Goal: Transaction & Acquisition: Purchase product/service

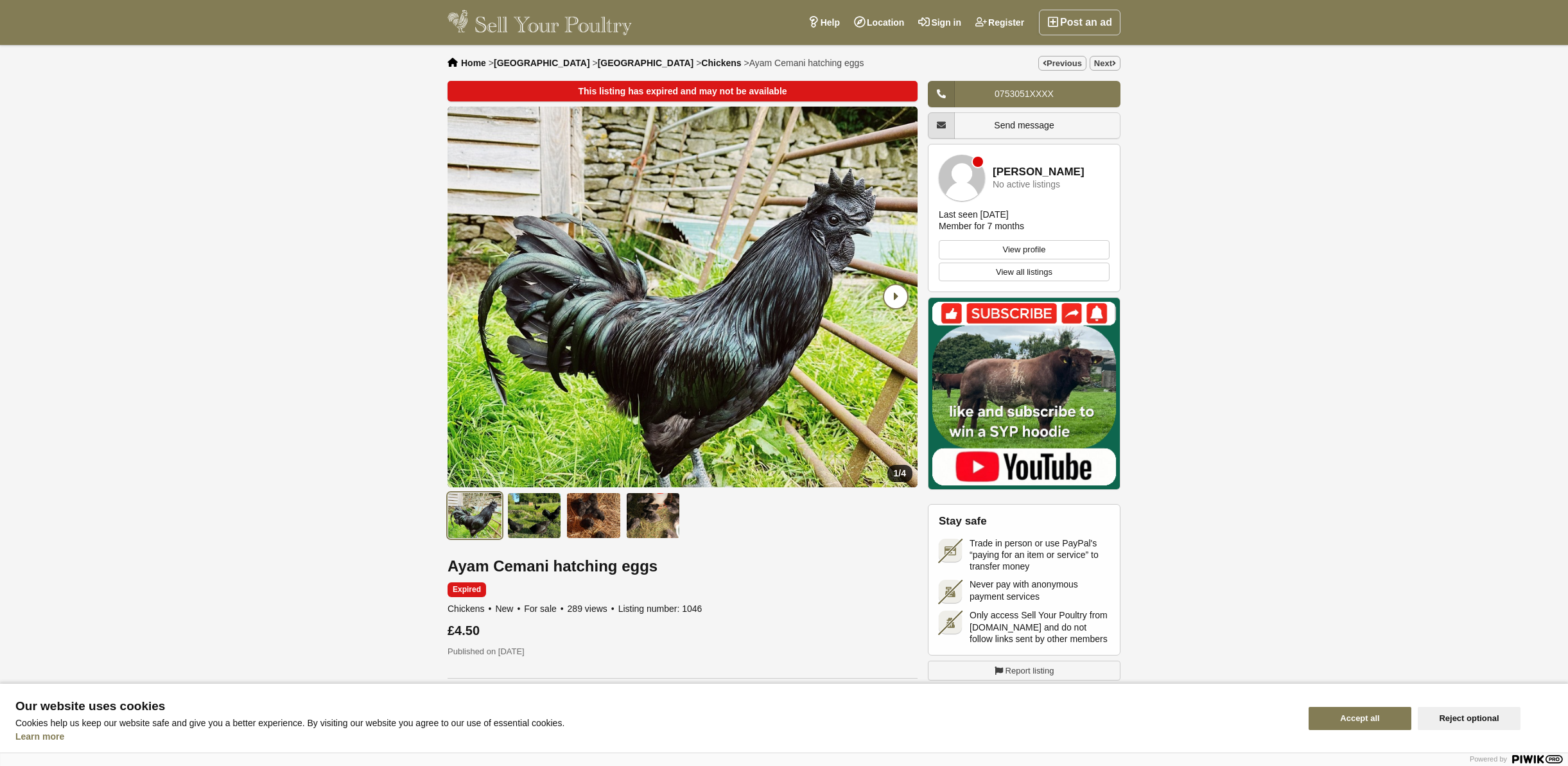
click at [895, 297] on icon "Next slide" at bounding box center [896, 296] width 23 height 23
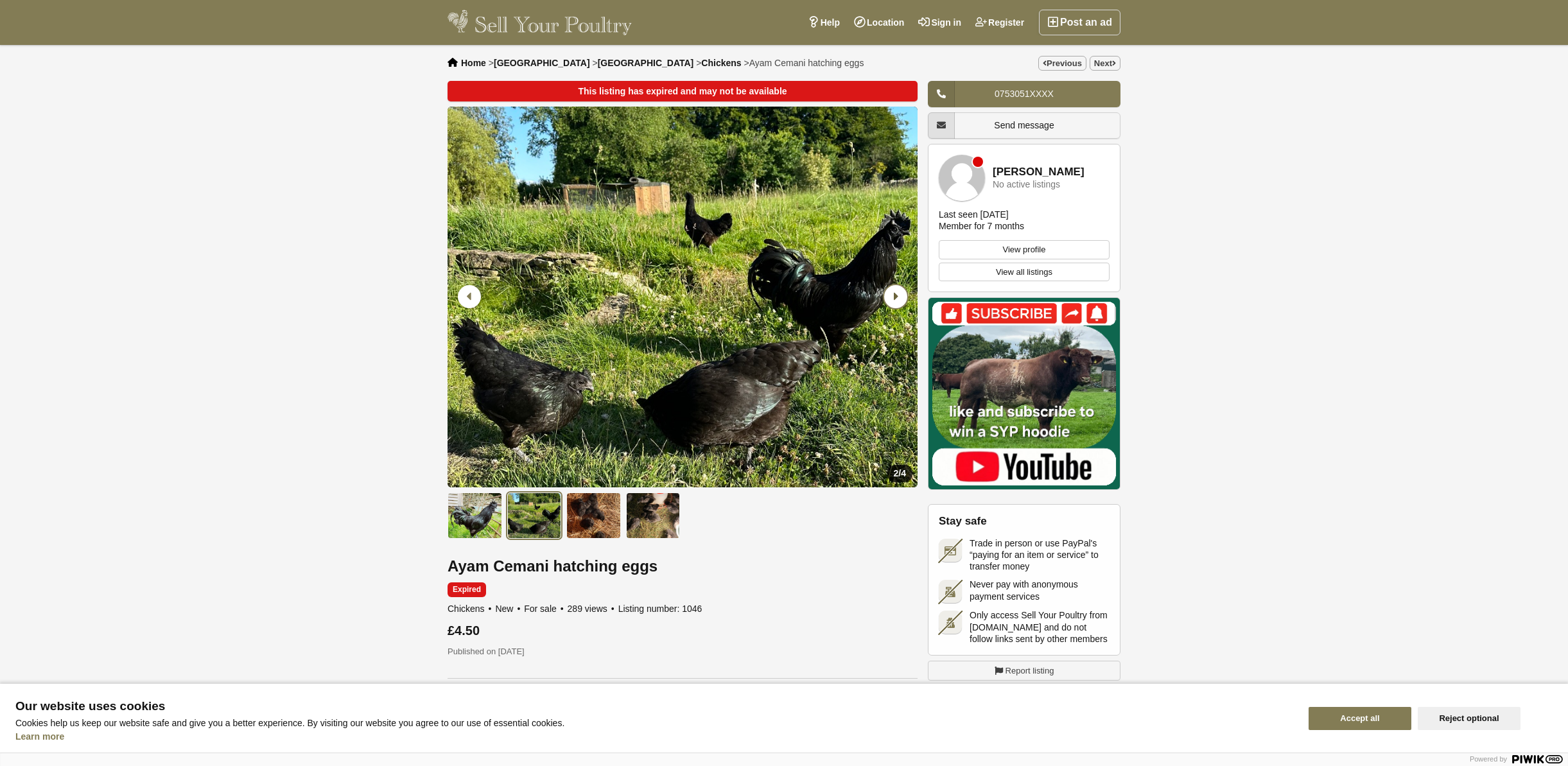
click at [894, 296] on icon "Next slide" at bounding box center [896, 296] width 23 height 23
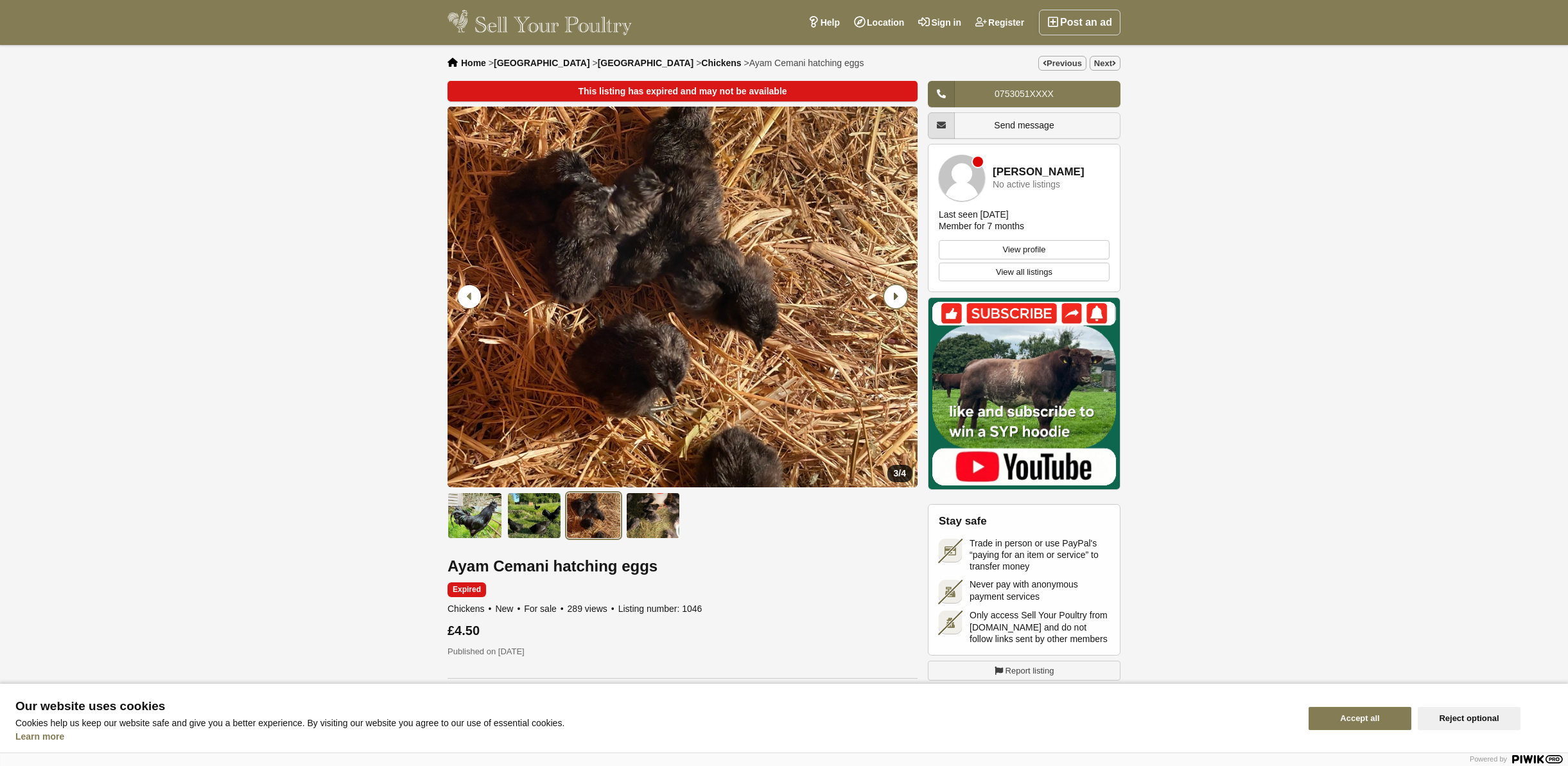
click at [907, 293] on icon "Next slide" at bounding box center [896, 296] width 23 height 23
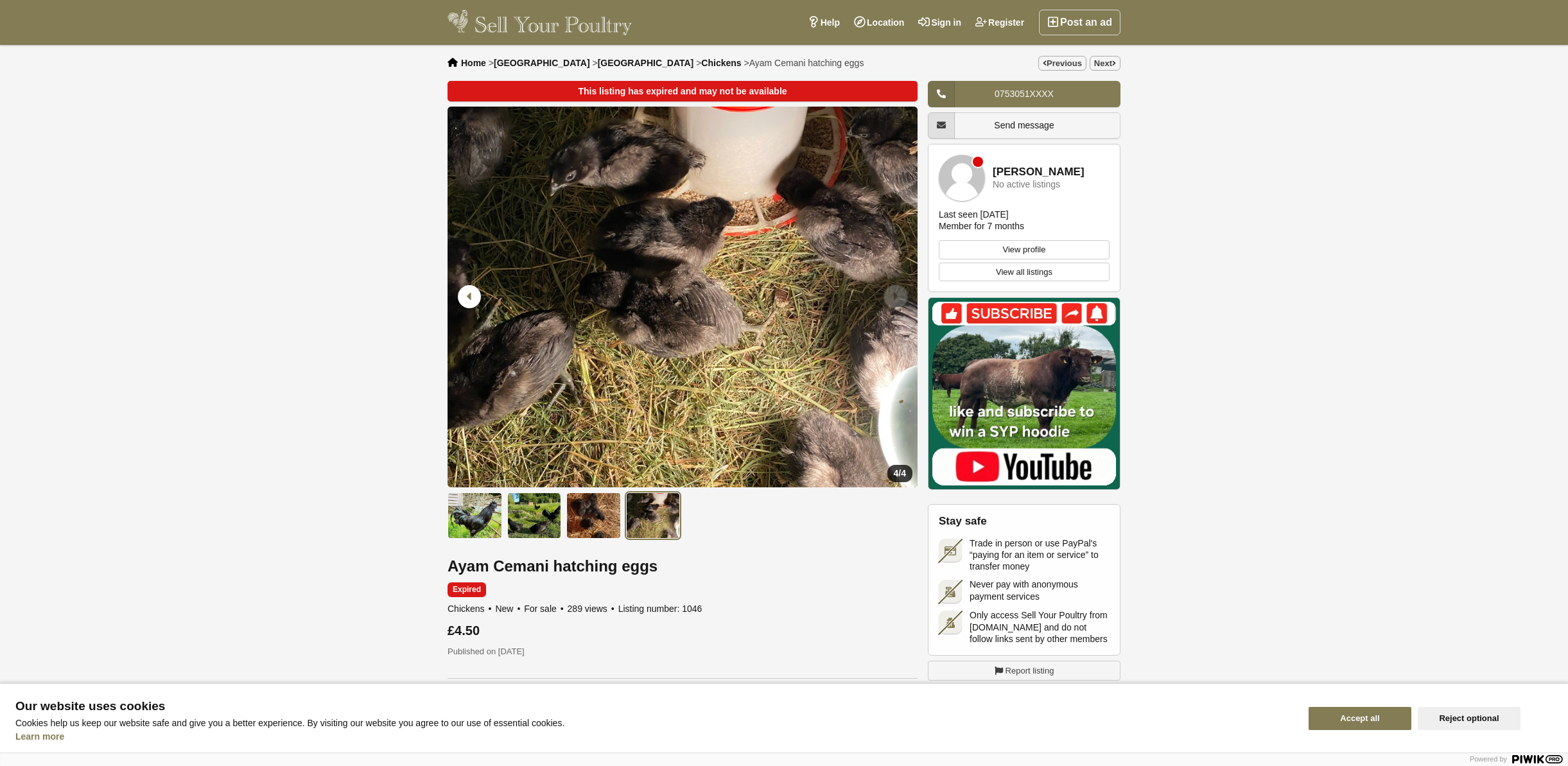
click at [904, 296] on icon "Next slide" at bounding box center [896, 296] width 23 height 23
click at [471, 299] on icon "Previous slide" at bounding box center [470, 296] width 23 height 23
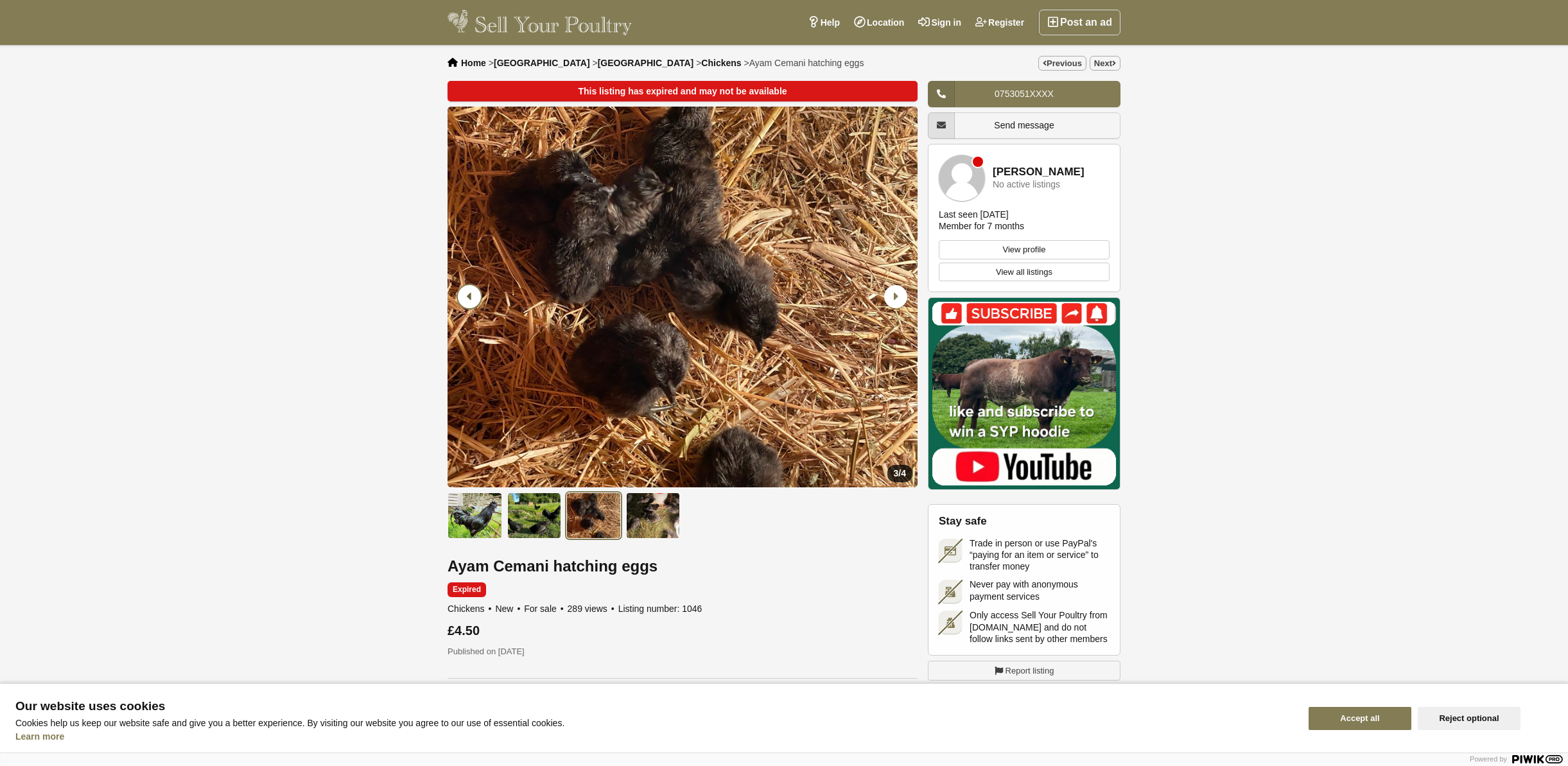
scroll to position [0, 1]
click at [471, 299] on icon "Previous slide" at bounding box center [470, 296] width 23 height 23
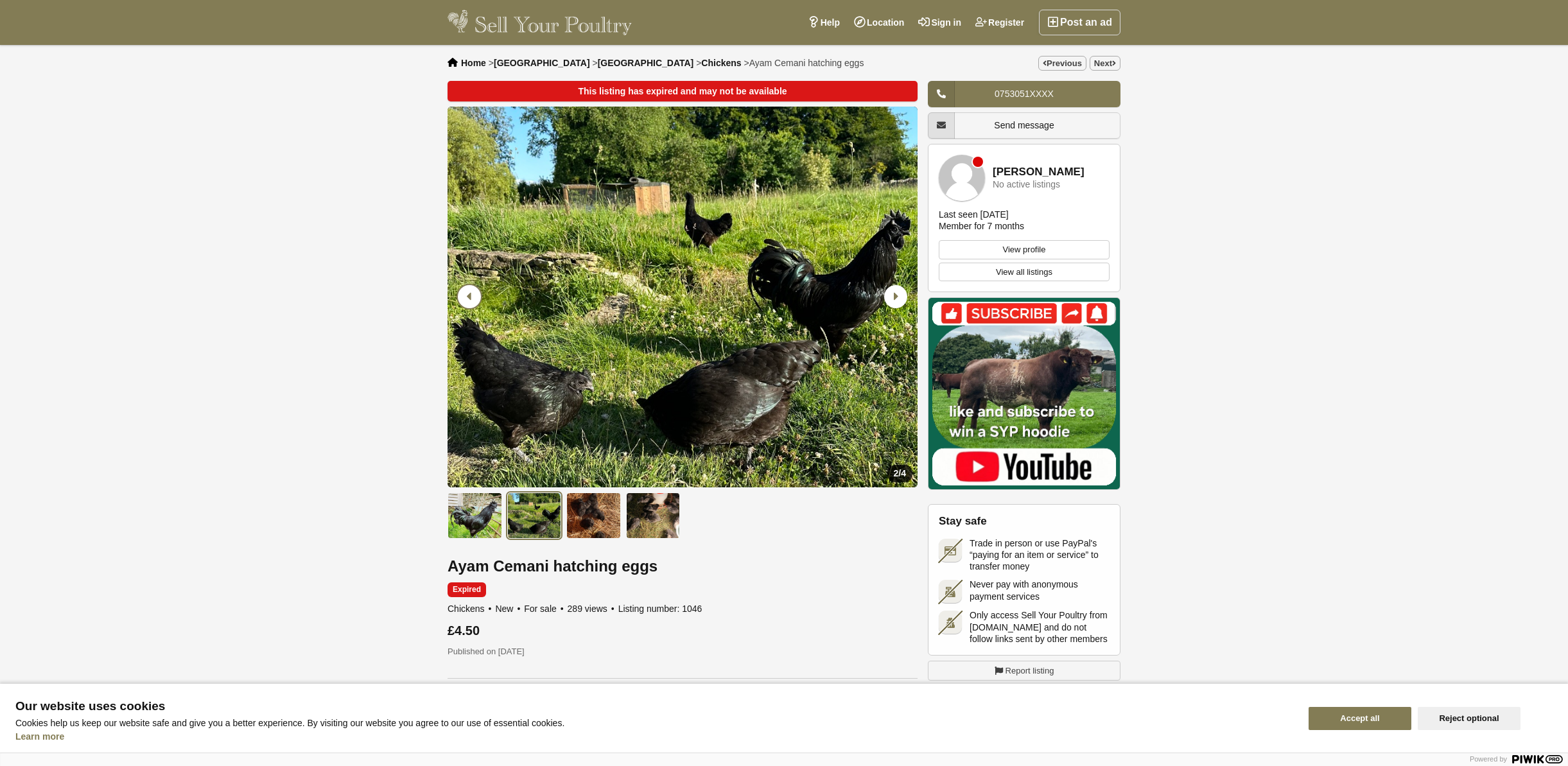
scroll to position [0, 0]
click at [701, 63] on span "Chickens" at bounding box center [721, 63] width 40 height 10
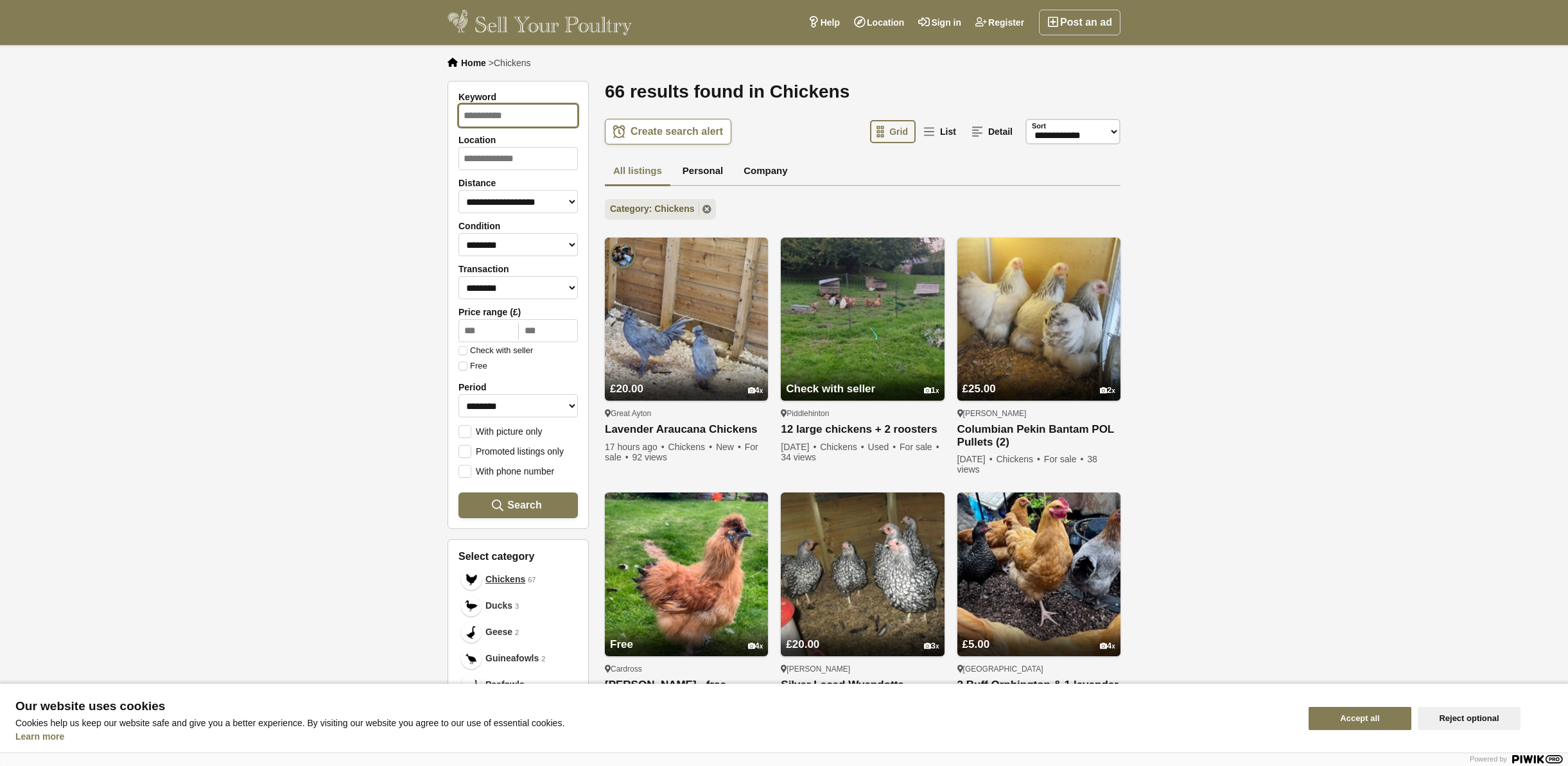
click at [519, 119] on input "Keyword" at bounding box center [518, 116] width 119 height 23
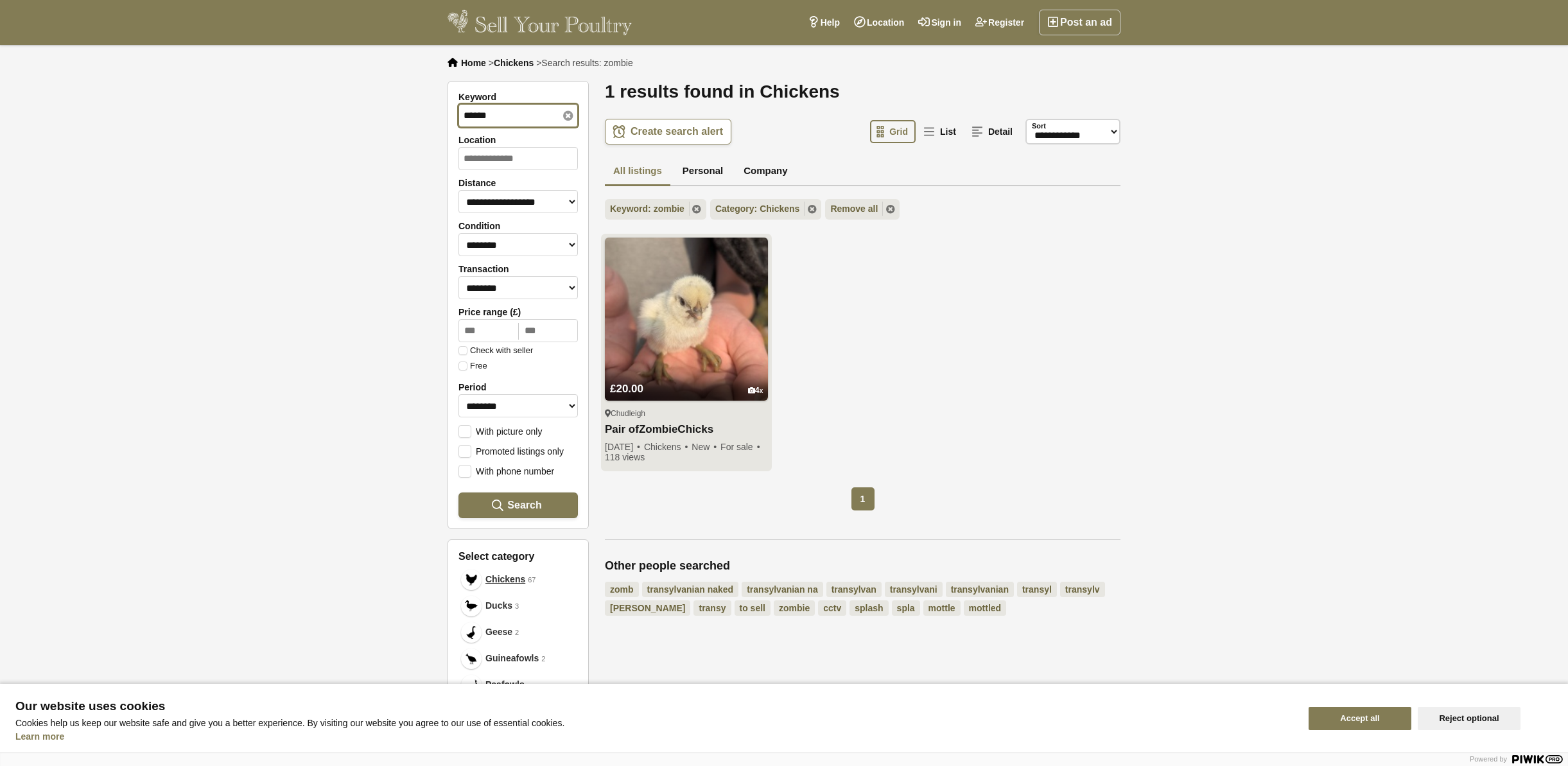
type input "******"
click at [695, 312] on img at bounding box center [686, 319] width 163 height 163
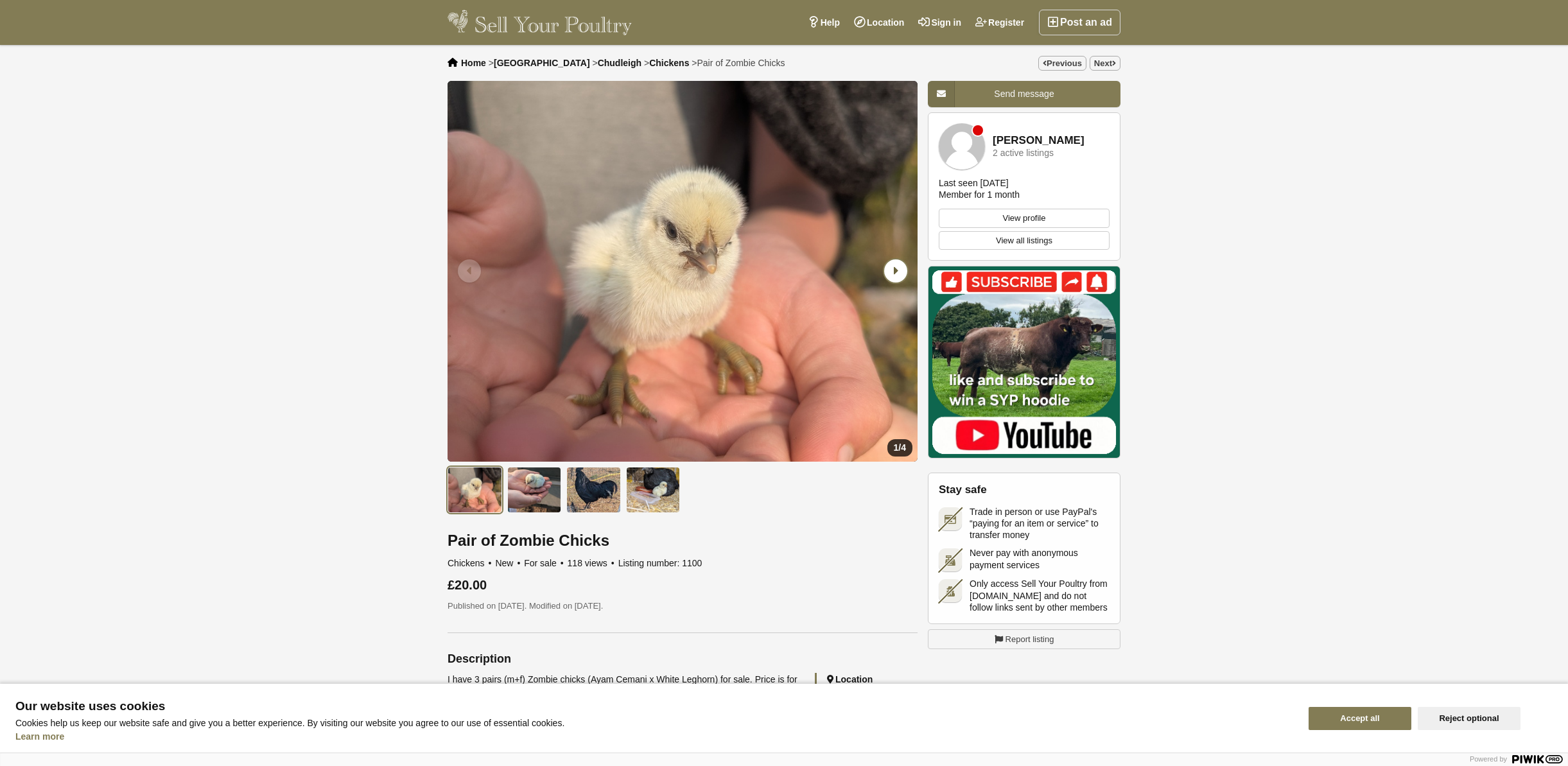
click at [893, 275] on icon "Next slide" at bounding box center [896, 271] width 23 height 23
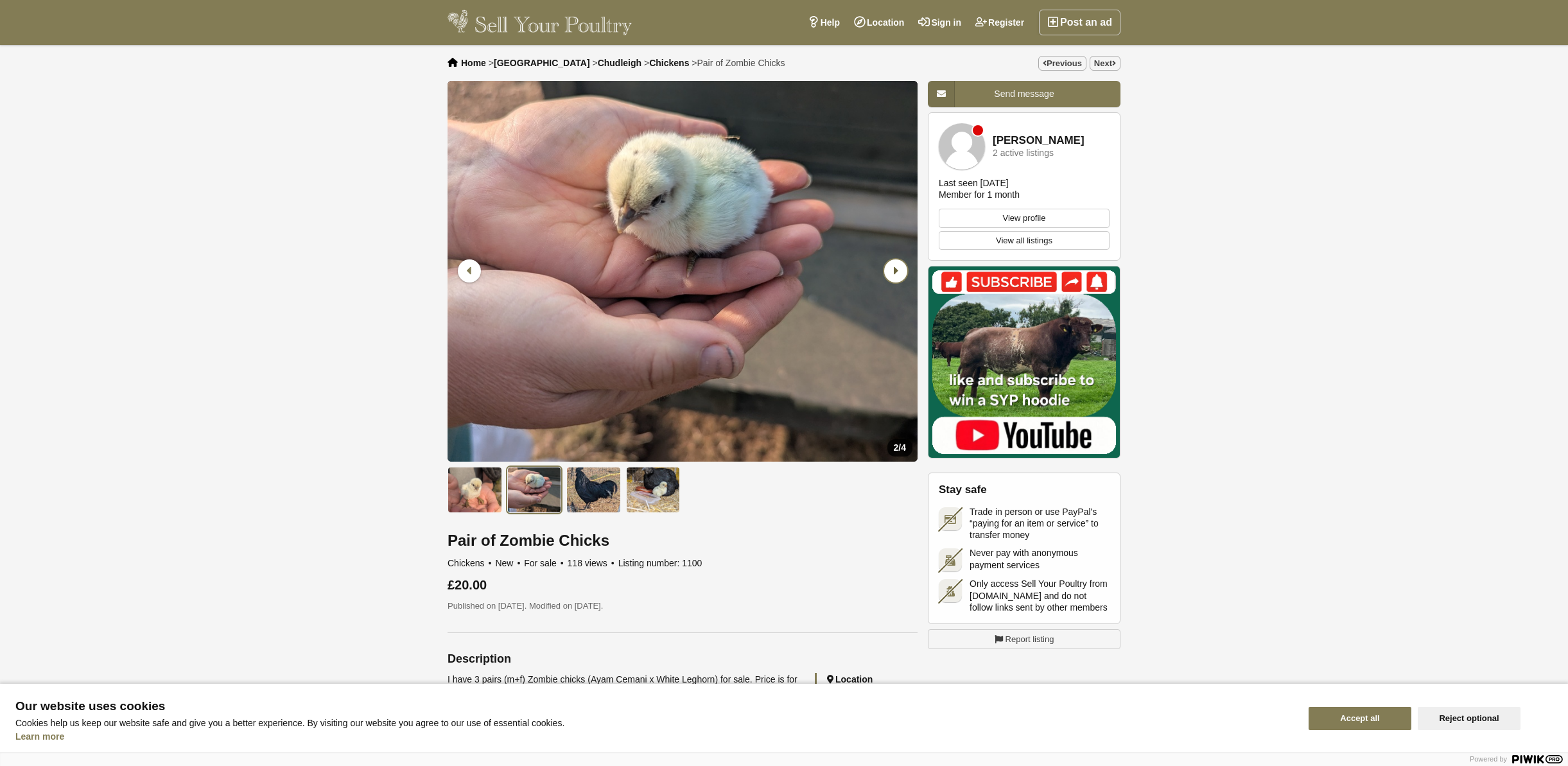
click at [893, 275] on icon "Next slide" at bounding box center [896, 271] width 23 height 23
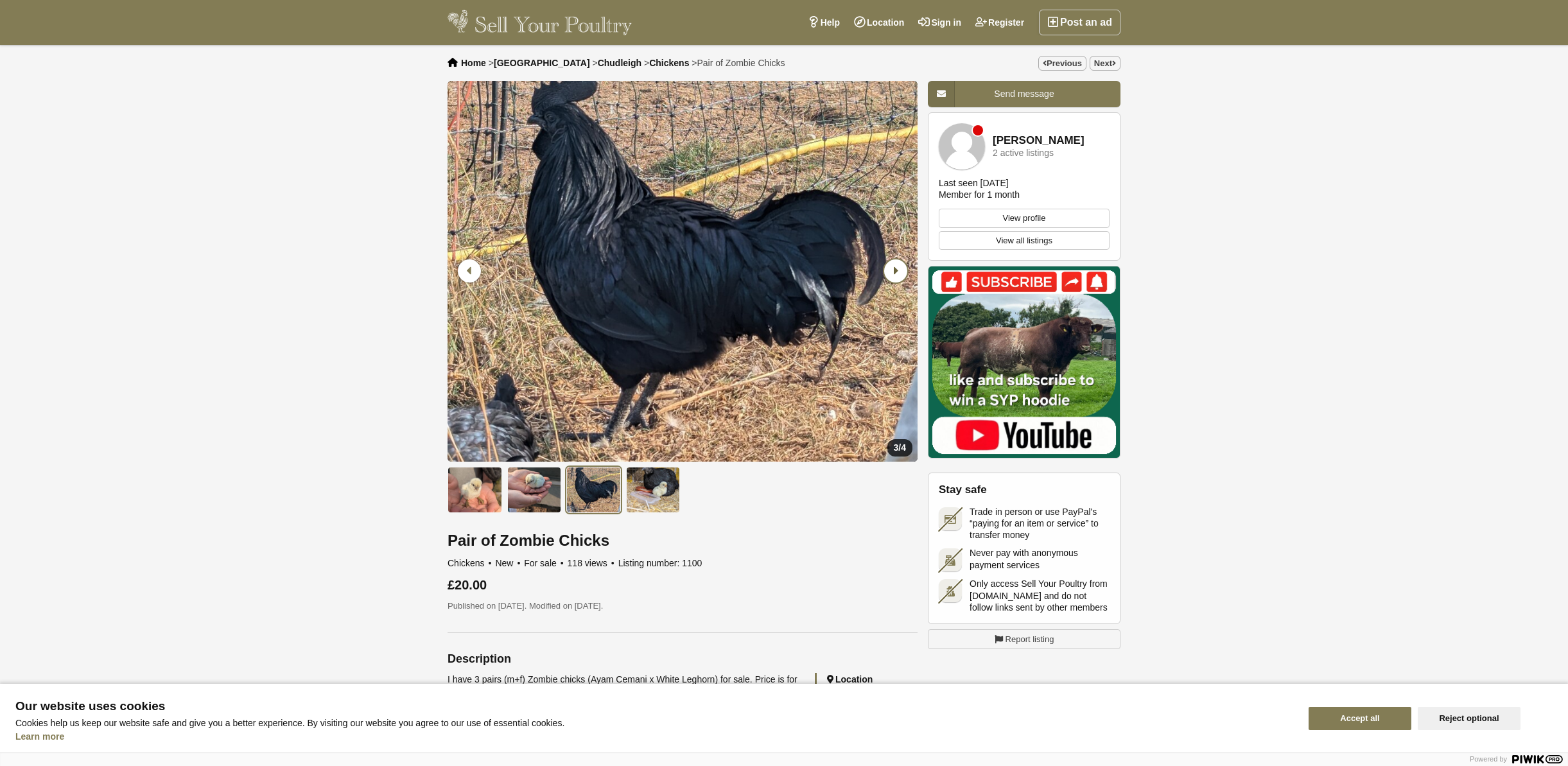
scroll to position [1, 1]
click at [893, 275] on icon "Next slide" at bounding box center [896, 270] width 23 height 23
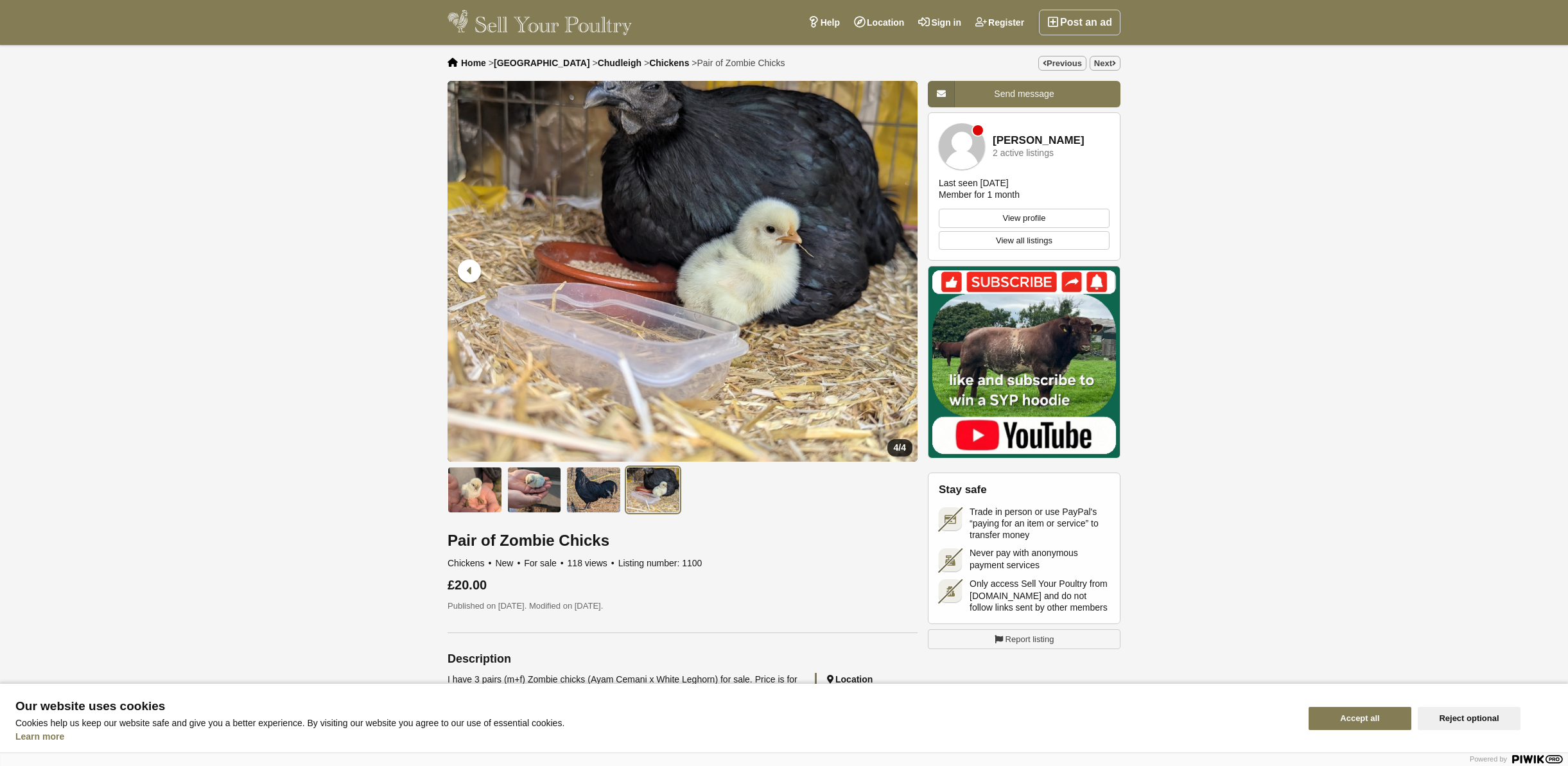
click at [893, 275] on icon "Next slide" at bounding box center [896, 271] width 23 height 23
